Goal: Task Accomplishment & Management: Use online tool/utility

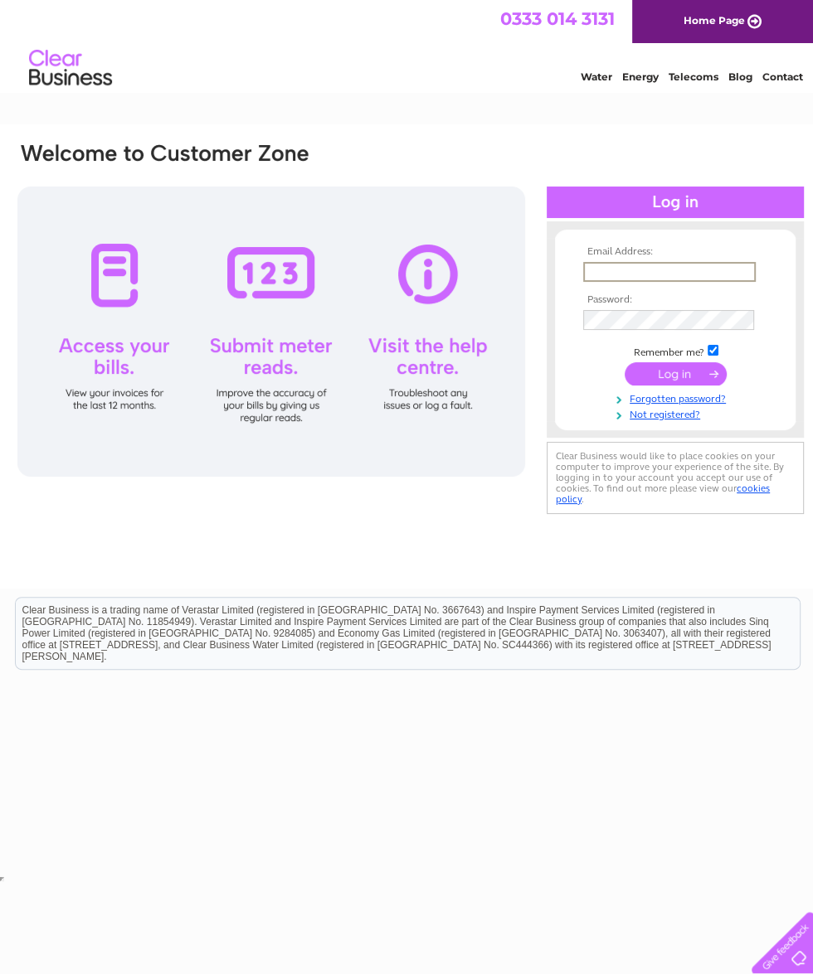
type input "Janice_bailey2@icloud.com"
click at [675, 375] on input "submit" at bounding box center [676, 373] width 102 height 23
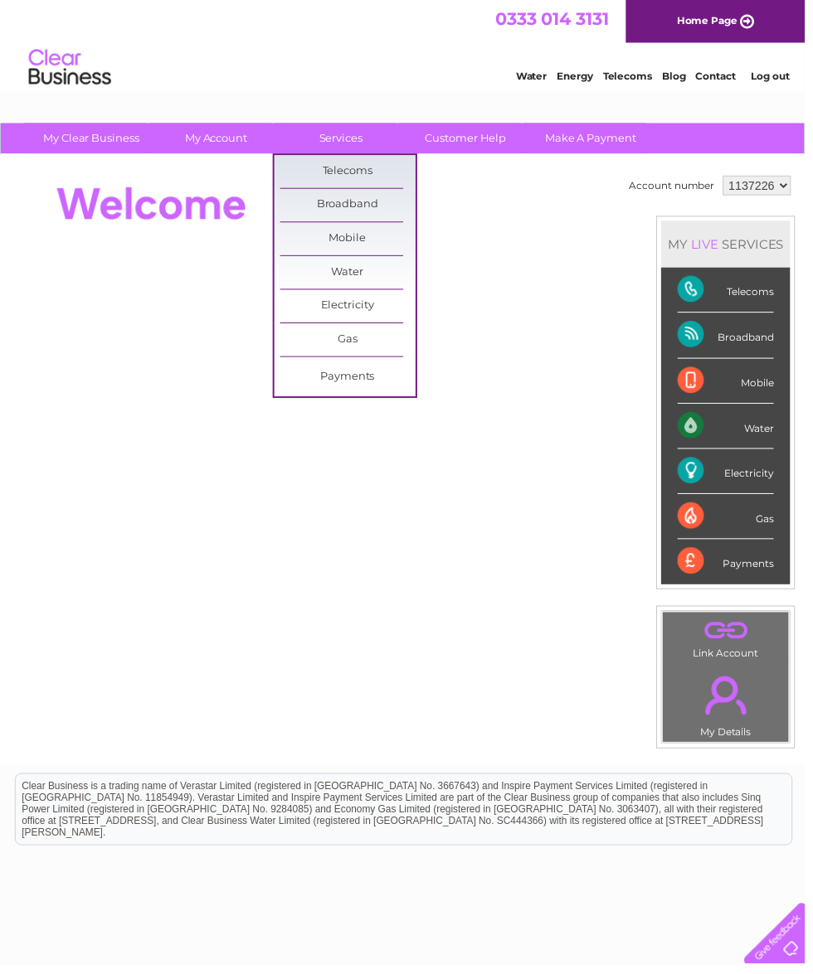
click at [479, 136] on link "Customer Help" at bounding box center [470, 139] width 137 height 31
click at [474, 317] on link "Submit Meter Read" at bounding box center [490, 313] width 137 height 33
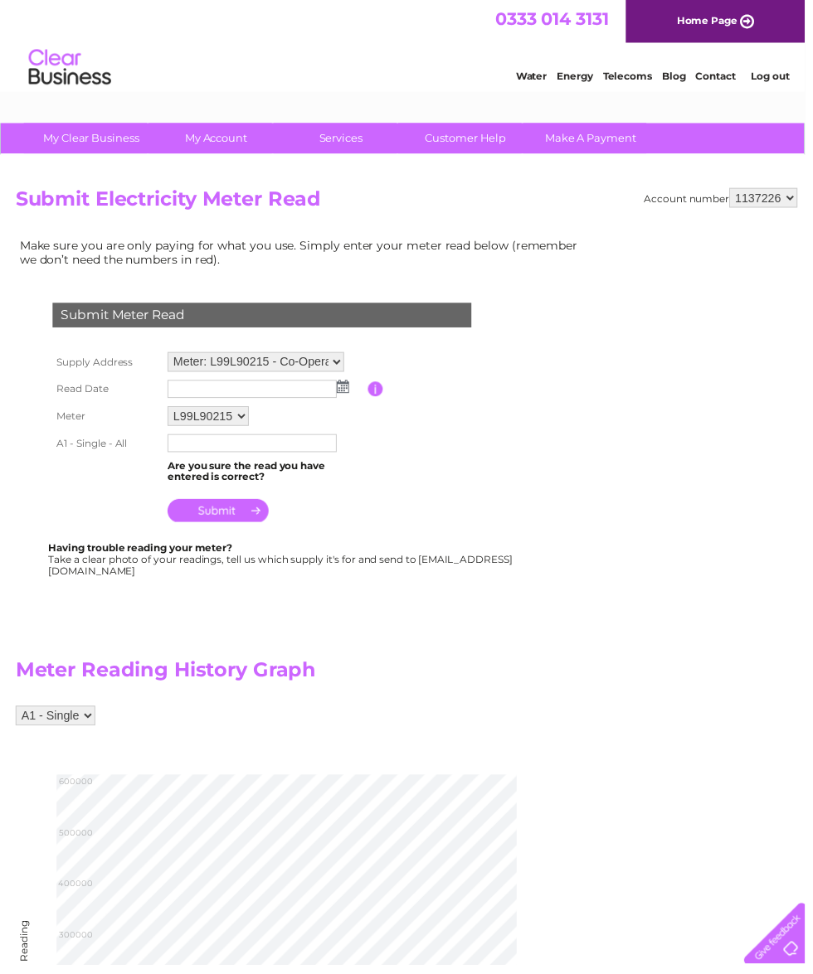
click at [194, 391] on input "text" at bounding box center [254, 393] width 171 height 18
click at [350, 386] on img at bounding box center [348, 391] width 12 height 13
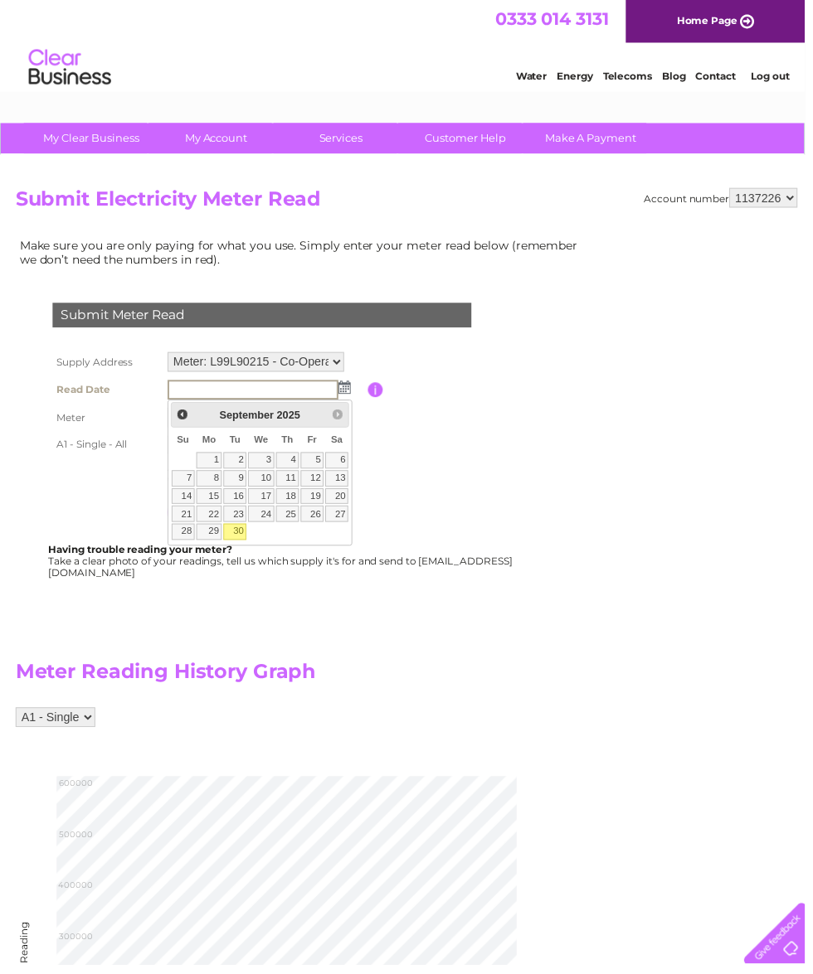
click at [246, 529] on link "30" at bounding box center [237, 537] width 23 height 17
type input "2025/09/30"
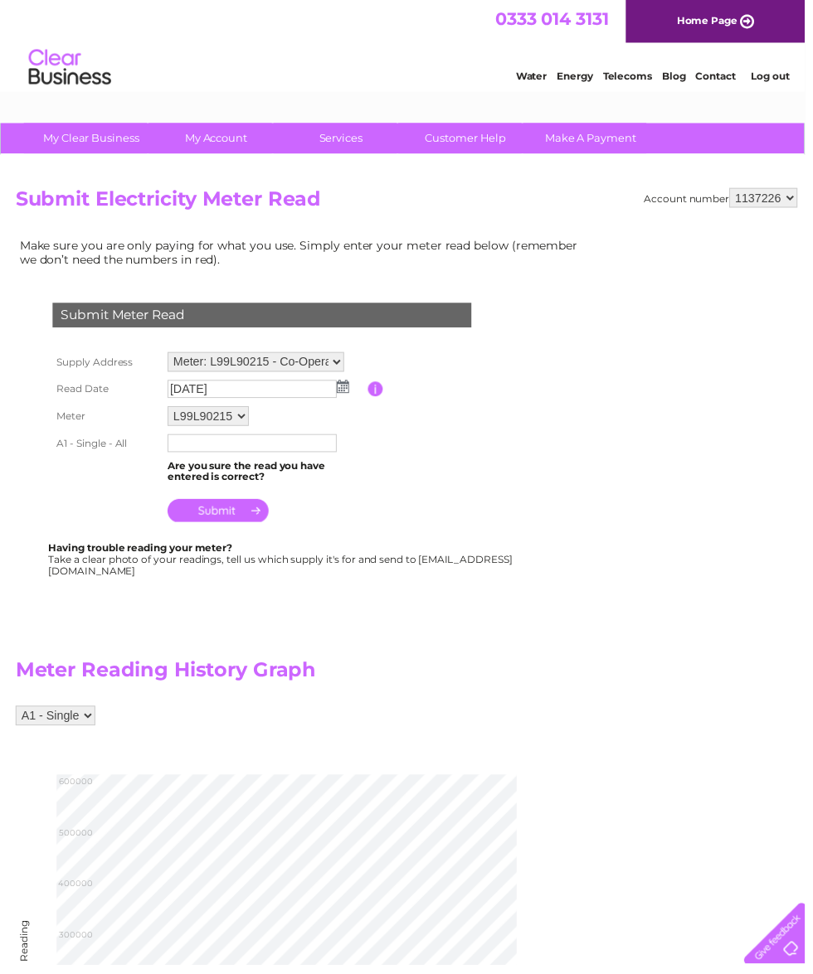
click at [197, 456] on input "text" at bounding box center [254, 448] width 171 height 18
type input "587573"
click at [236, 509] on input "submit" at bounding box center [220, 517] width 102 height 23
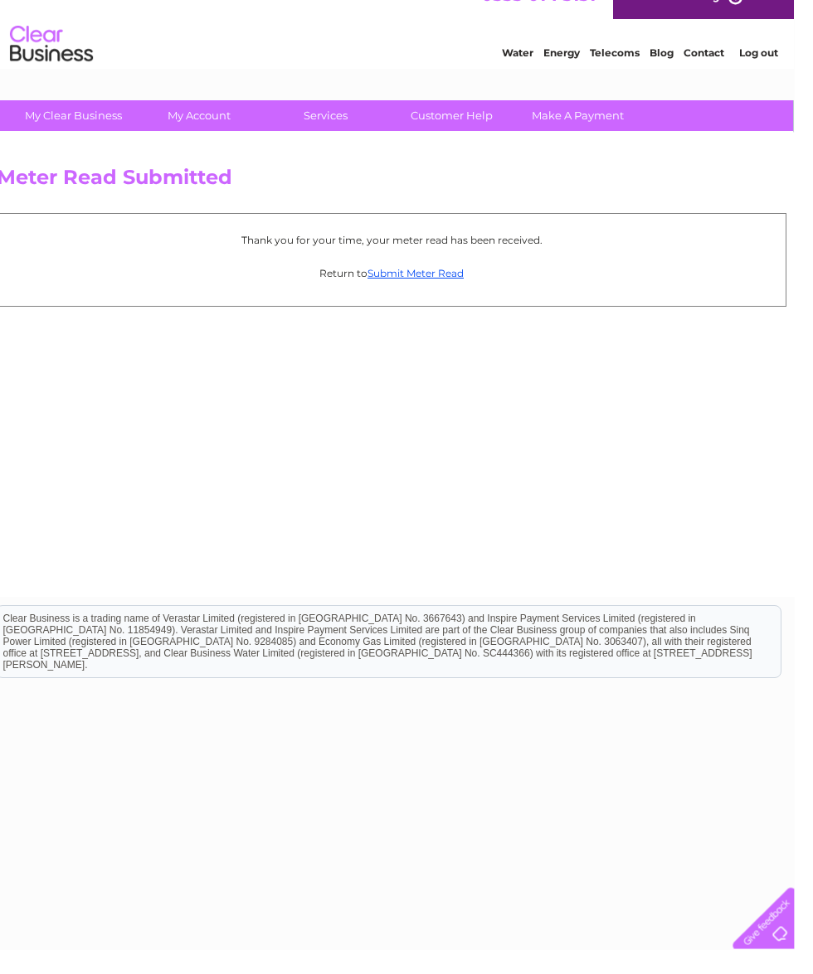
scroll to position [0, 8]
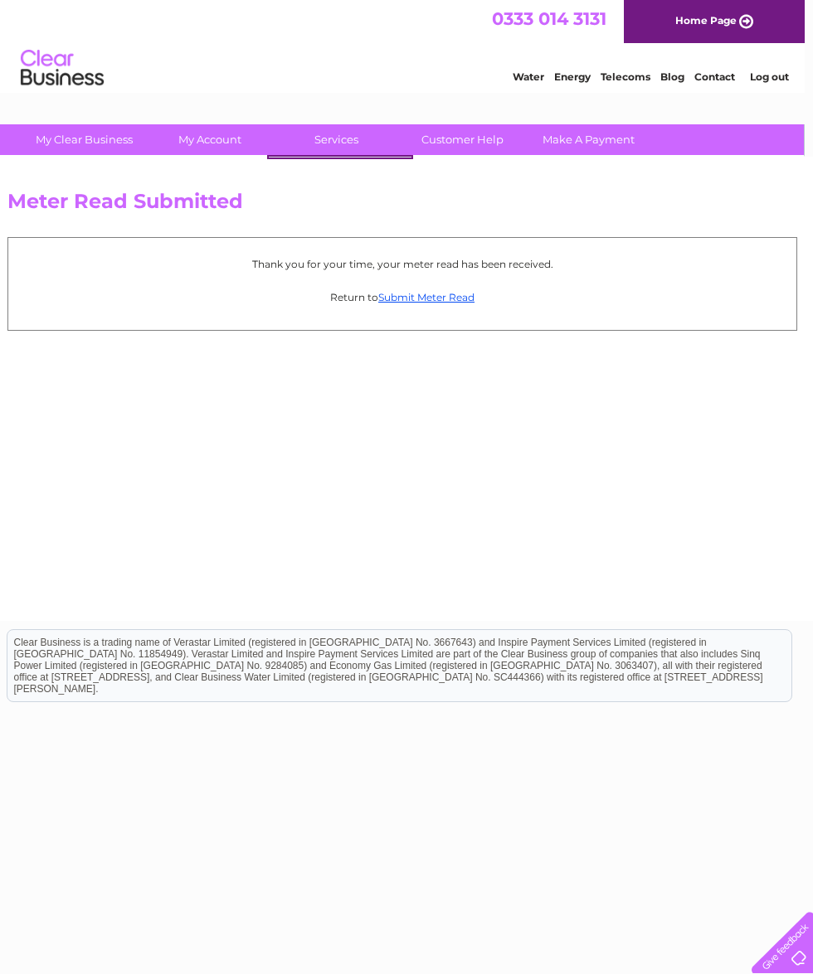
click at [419, 507] on div "Meter Read Submitted Thank you for your time, your meter read has been received…" at bounding box center [402, 389] width 821 height 464
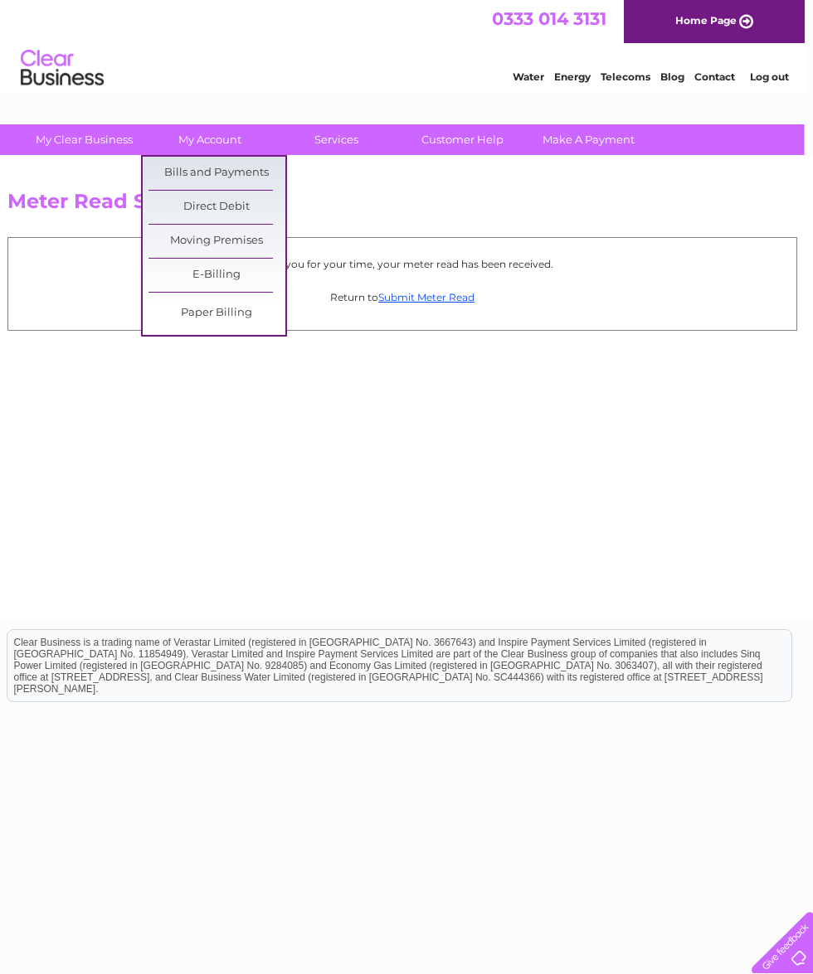
click at [234, 168] on link "Bills and Payments" at bounding box center [216, 173] width 137 height 33
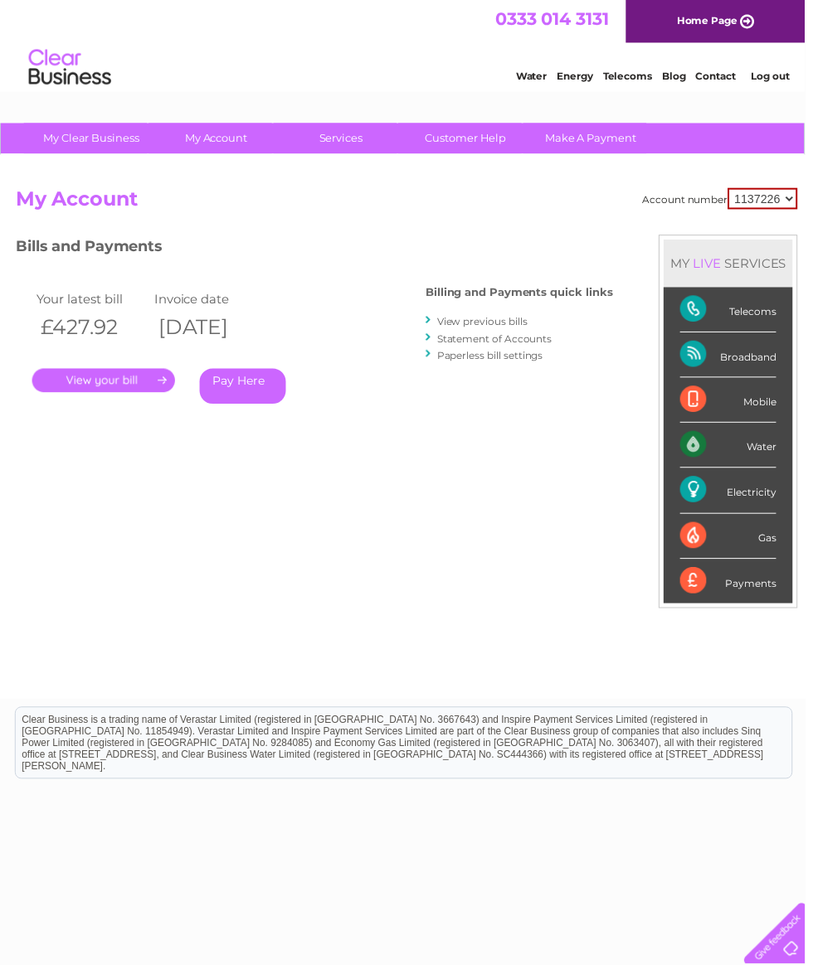
click at [702, 489] on div "Electricity" at bounding box center [735, 496] width 97 height 46
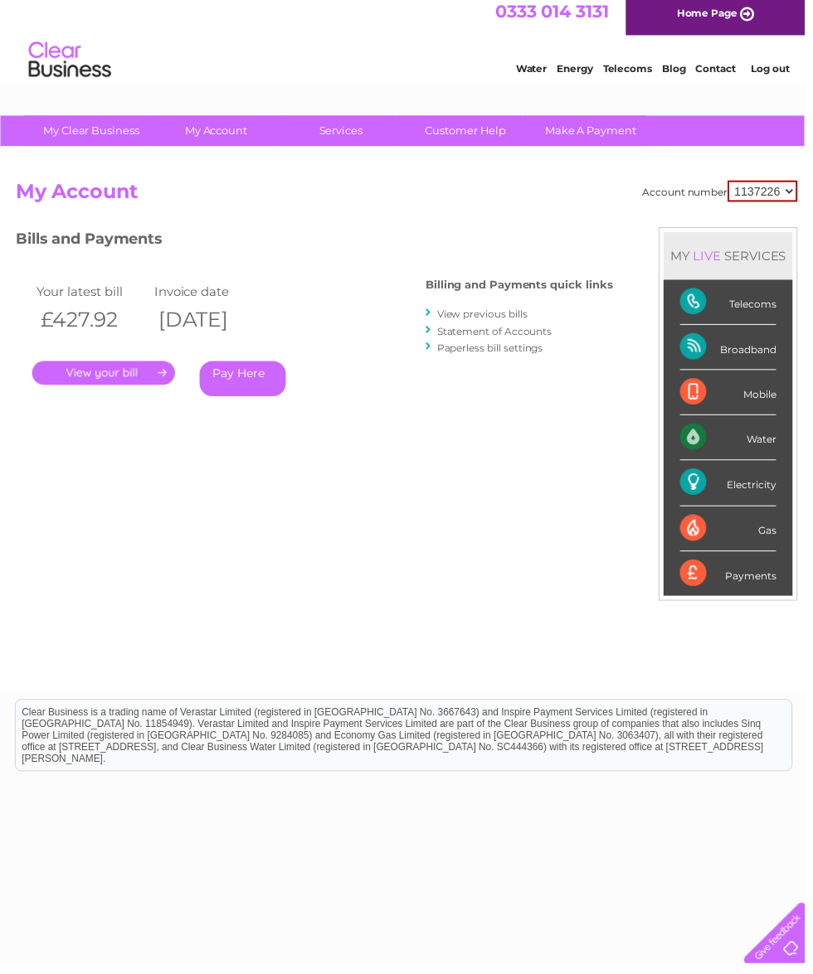
scroll to position [14, 0]
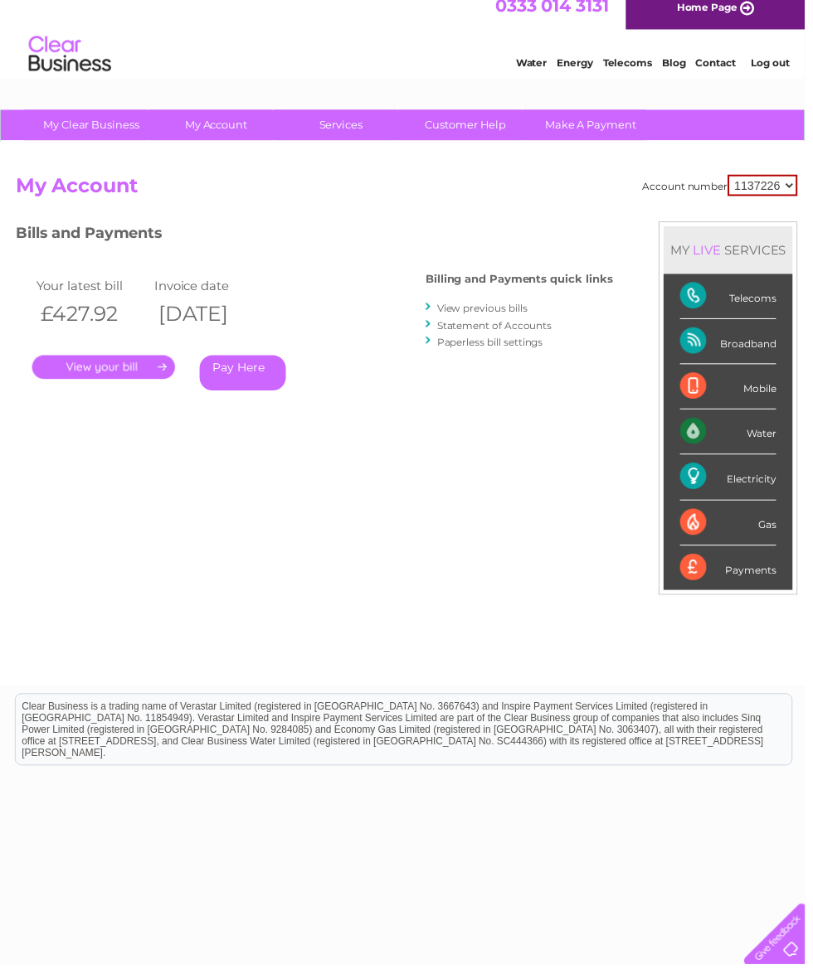
click at [110, 368] on link "." at bounding box center [104, 370] width 144 height 24
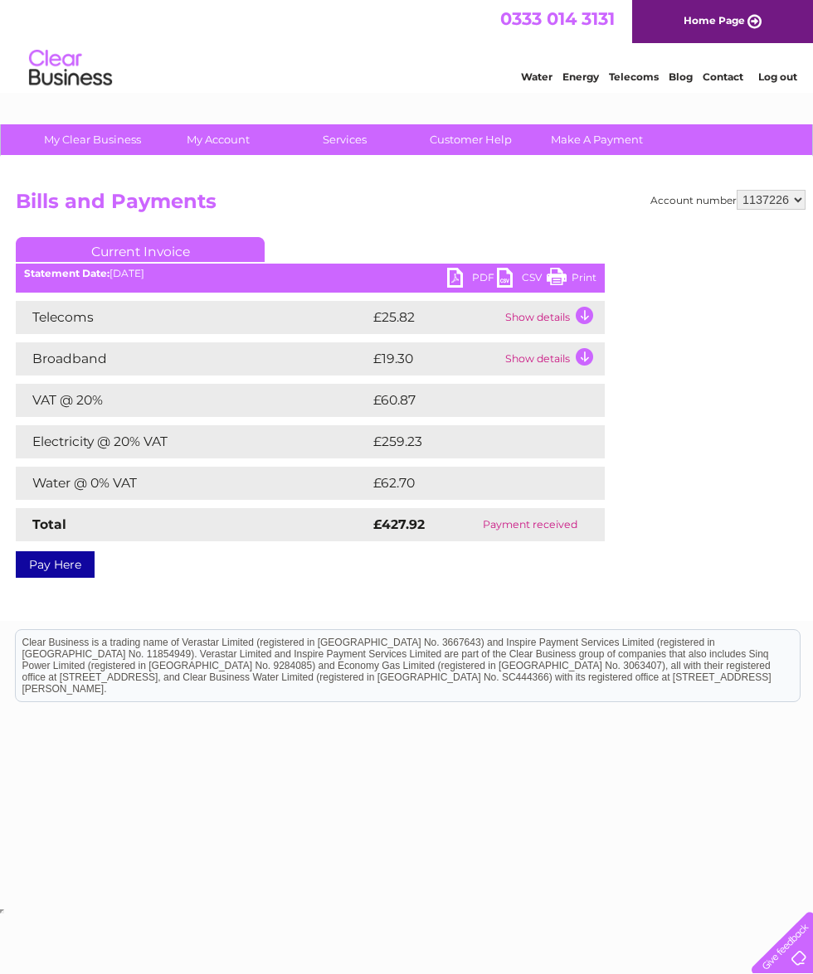
click at [454, 284] on link "PDF" at bounding box center [472, 280] width 50 height 24
